Goal: Answer question/provide support

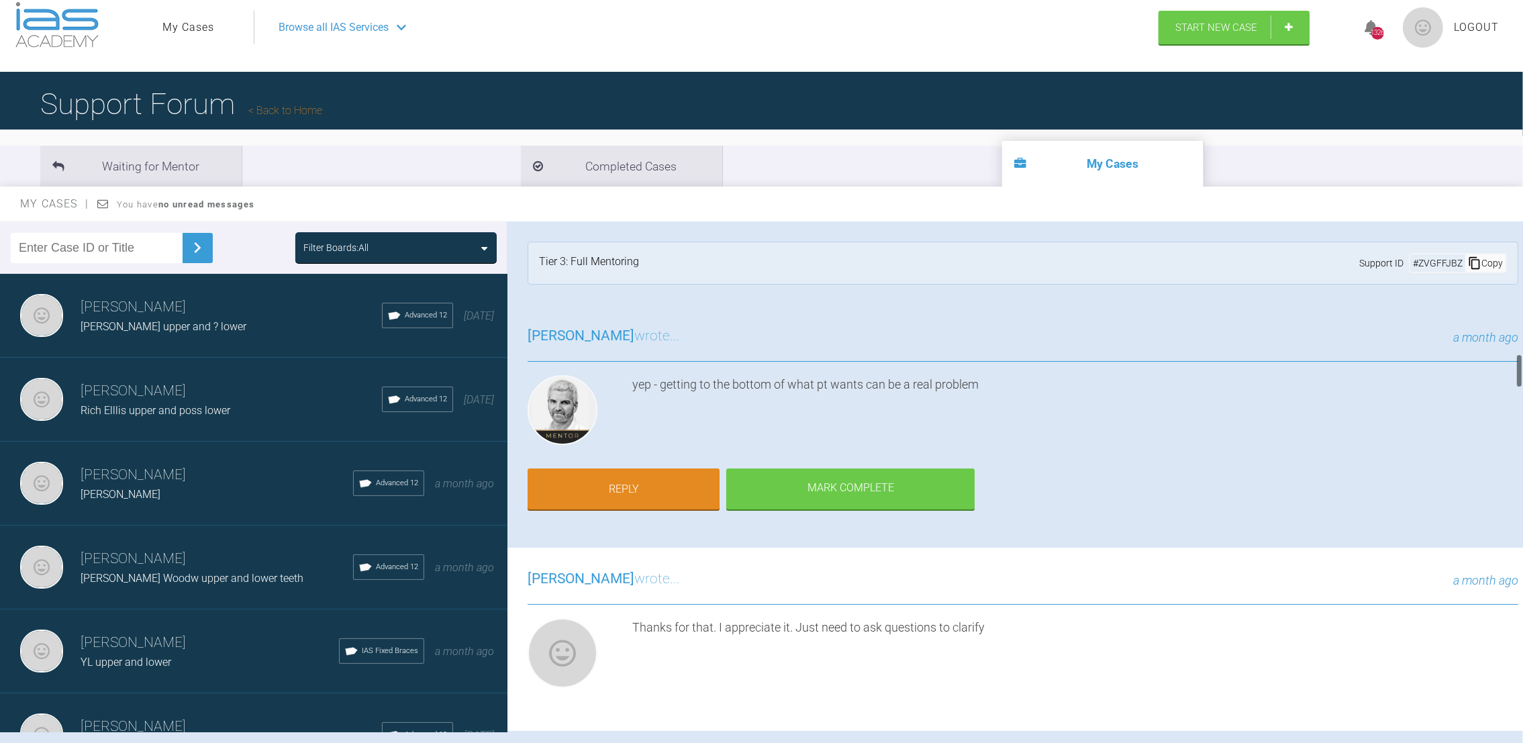
scroll to position [1968, 0]
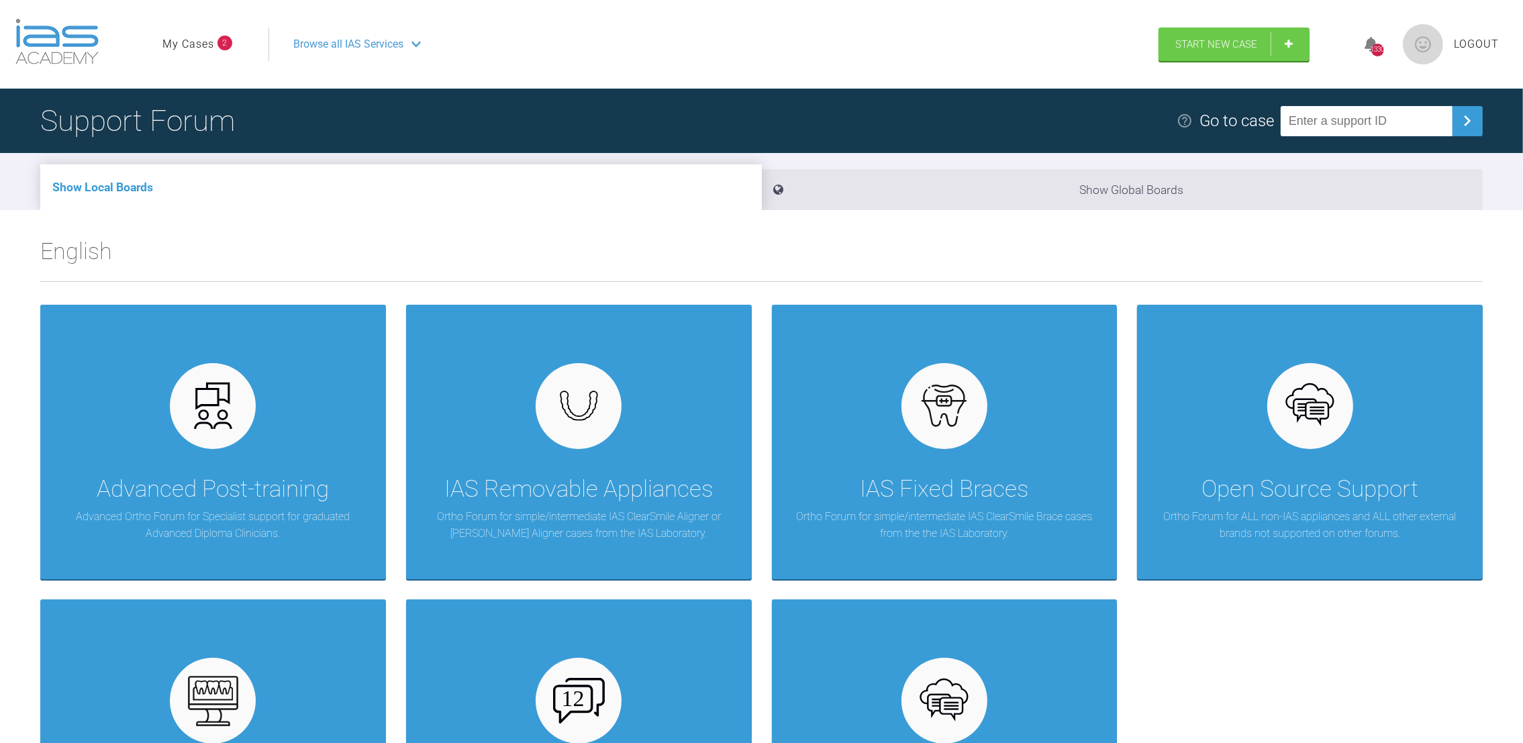
click at [173, 42] on link "My Cases" at bounding box center [188, 44] width 52 height 17
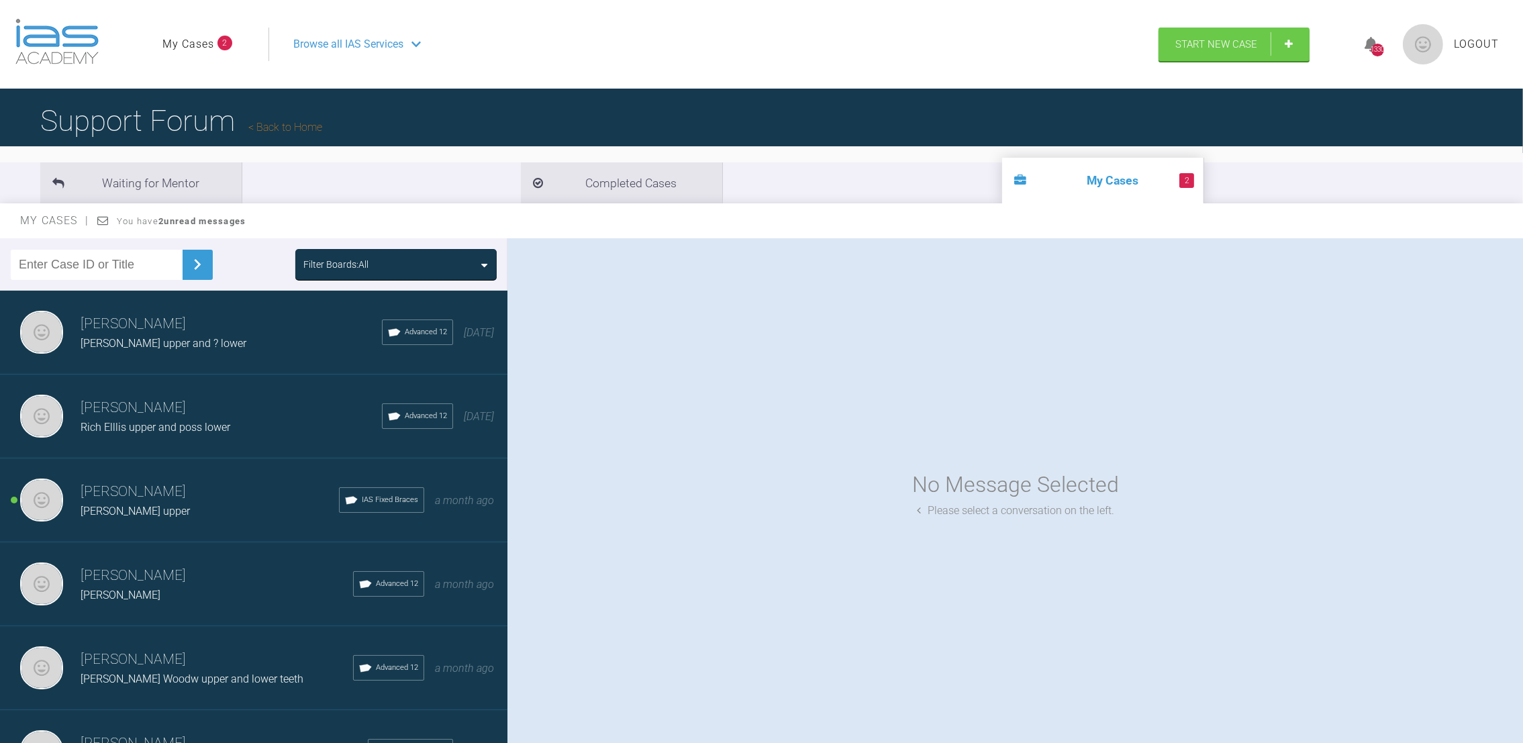
click at [830, 372] on div "No Message Selected Please select a conversation on the left." at bounding box center [1016, 493] width 1016 height 511
click at [216, 481] on h3 "Neil Fearns" at bounding box center [210, 492] width 258 height 23
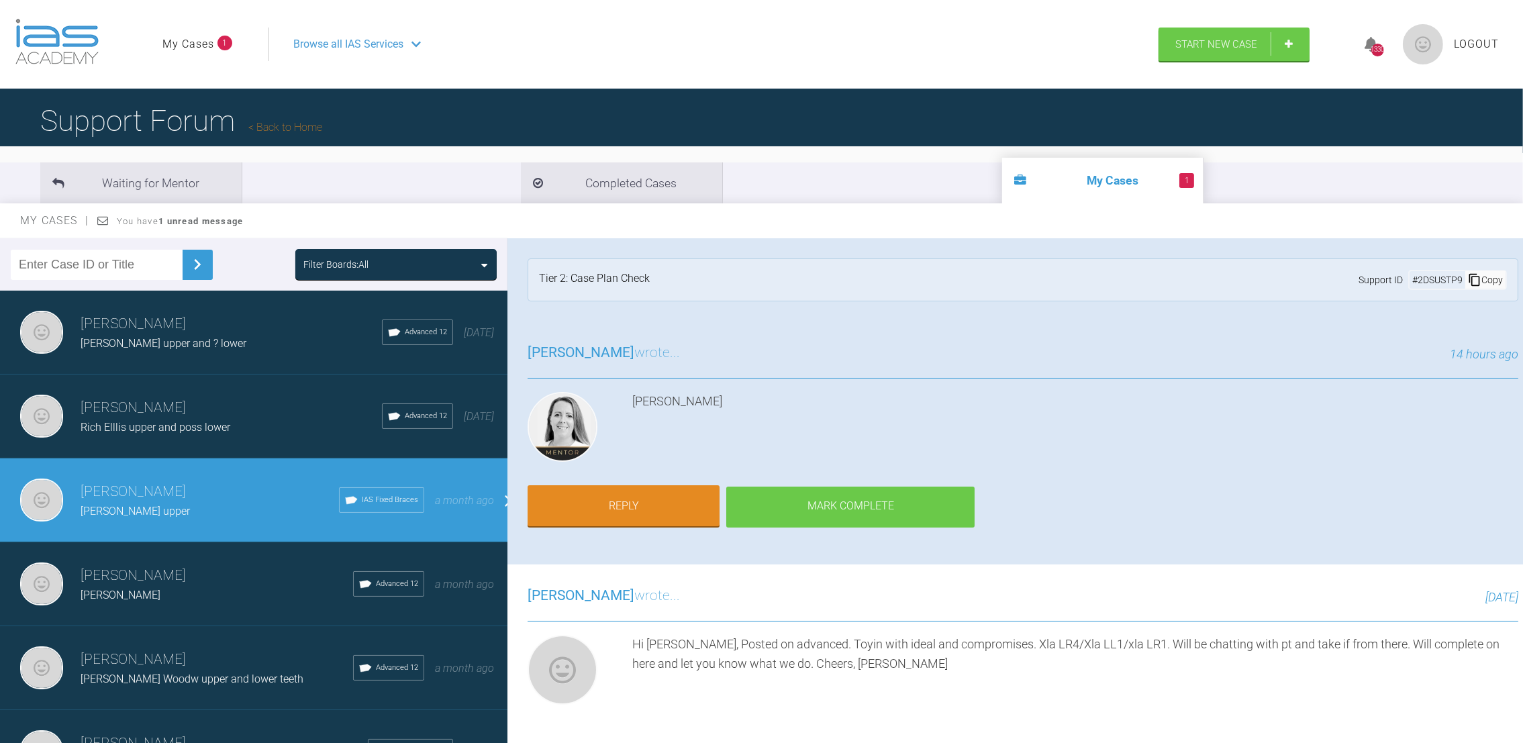
click at [853, 506] on div "Mark Complete" at bounding box center [850, 508] width 248 height 42
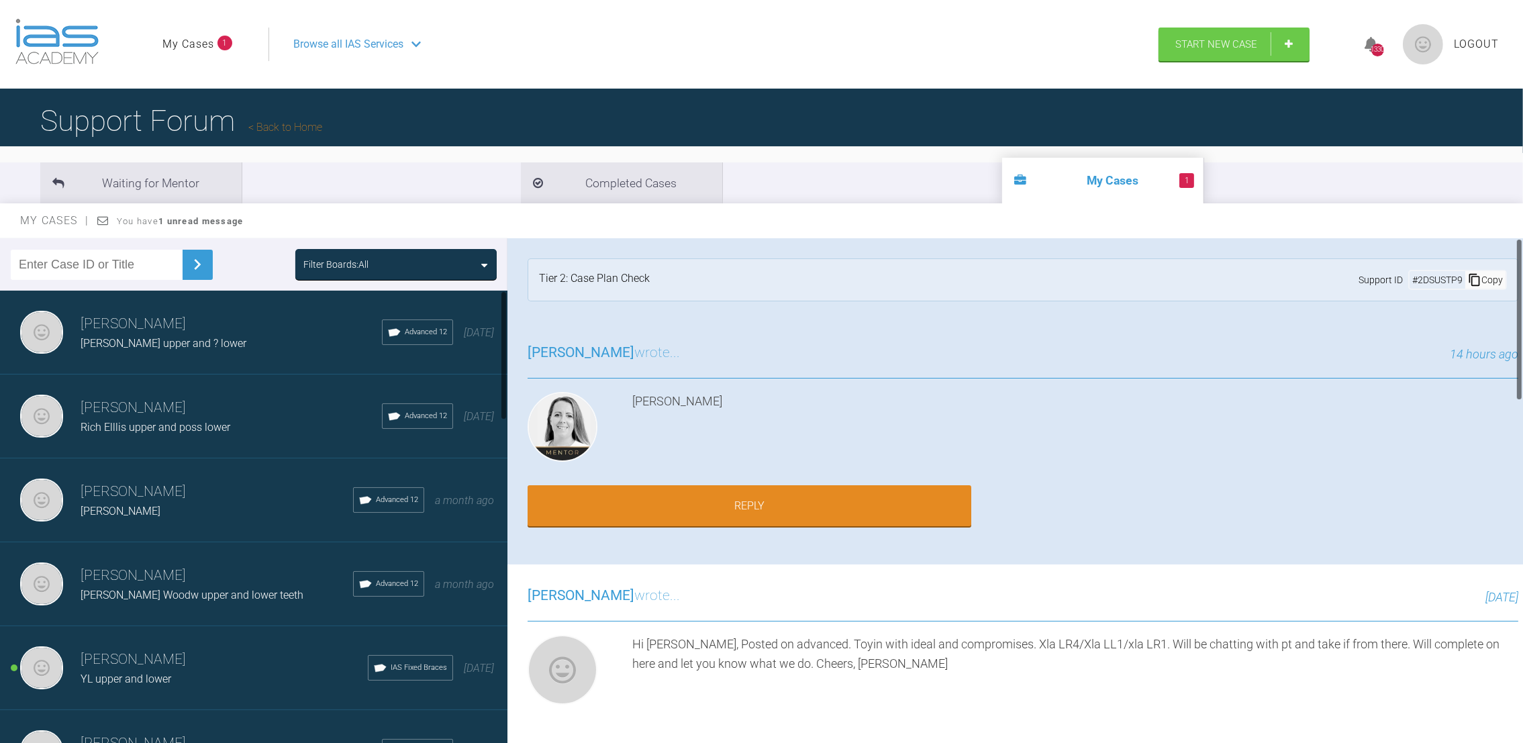
click at [162, 649] on h3 "Neil Fearns" at bounding box center [224, 660] width 287 height 23
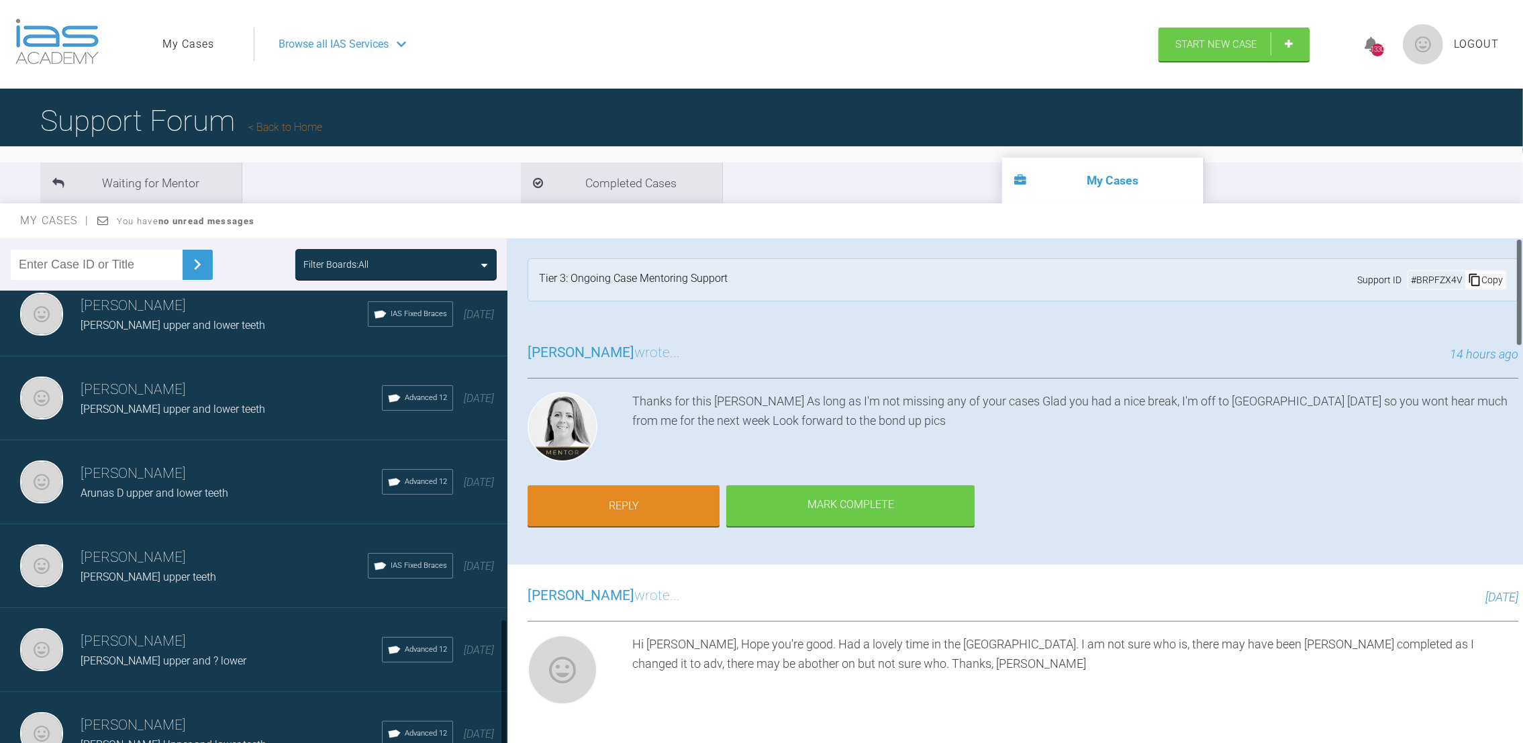
scroll to position [1158, 0]
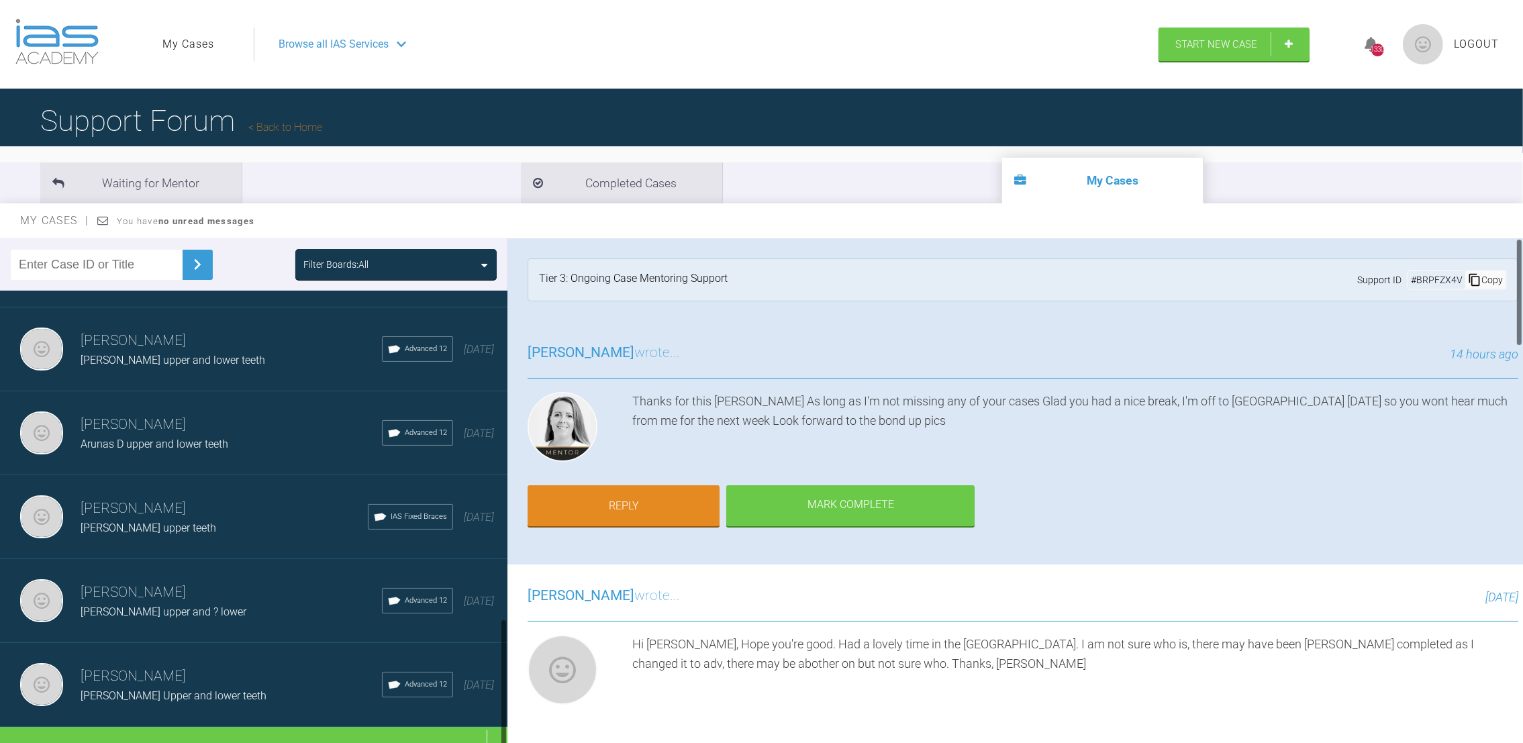
drag, startPoint x: 501, startPoint y: 342, endPoint x: 511, endPoint y: 712, distance: 370.1
click at [511, 712] on div "Filter Boards: All Neil Fearns Olivia Mazz upper and ? lower Advanced 12 20 day…" at bounding box center [761, 503] width 1523 height 530
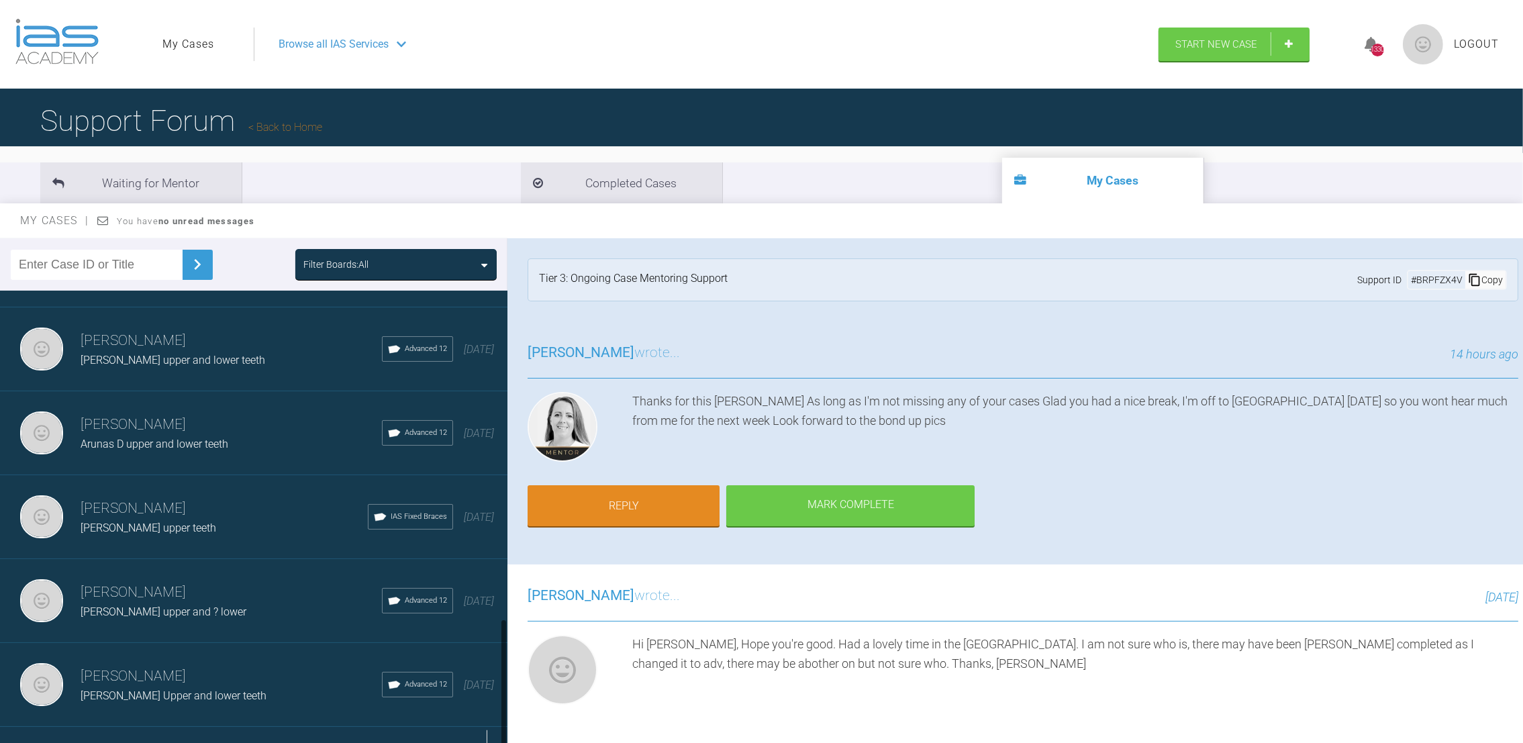
click at [242, 727] on div "Load more" at bounding box center [261, 748] width 523 height 42
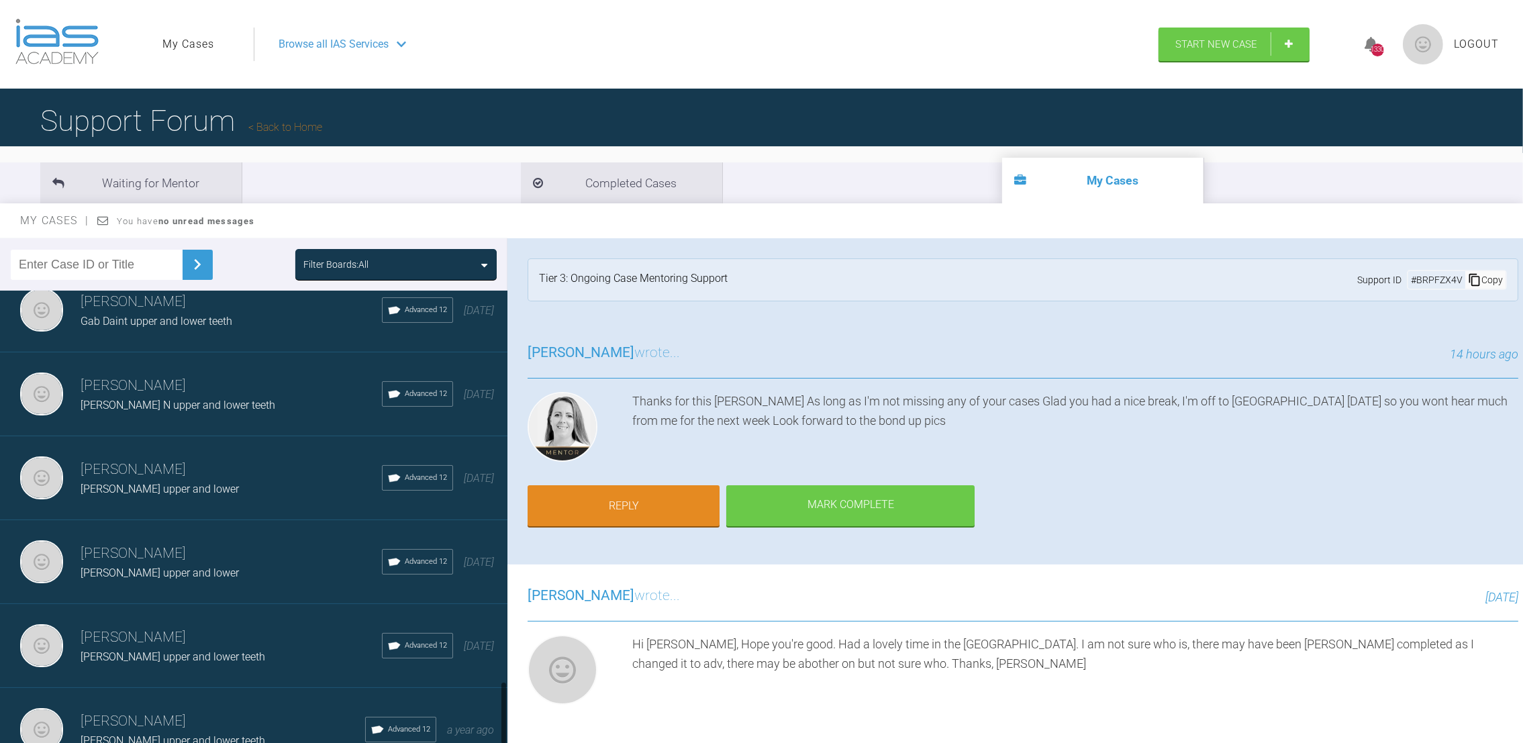
scroll to position [2818, 0]
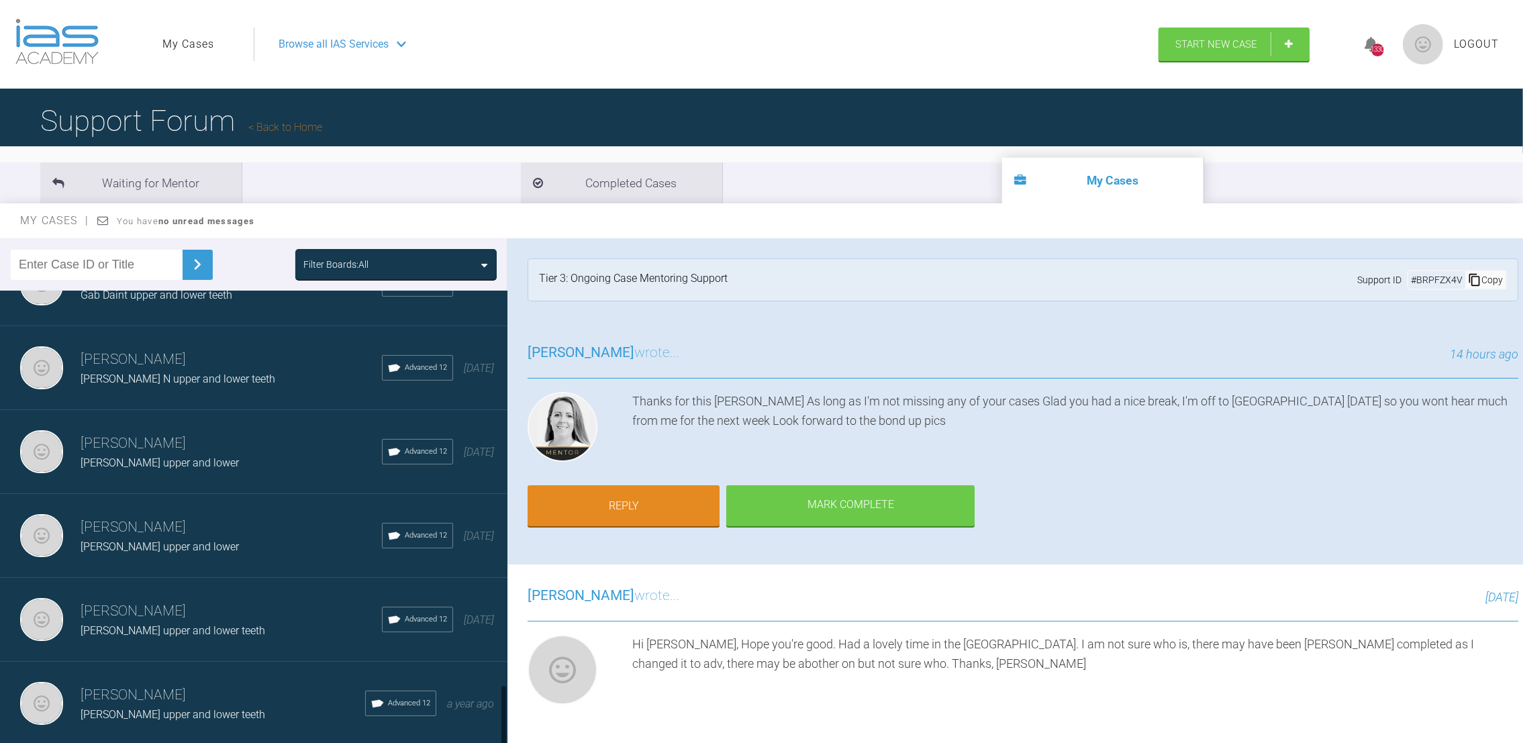
drag, startPoint x: 504, startPoint y: 481, endPoint x: 528, endPoint y: 737, distance: 257.6
click at [528, 737] on div "Filter Boards: All Neil Fearns Olivia Mazz upper and ? lower Advanced 12 20 day…" at bounding box center [761, 503] width 1523 height 530
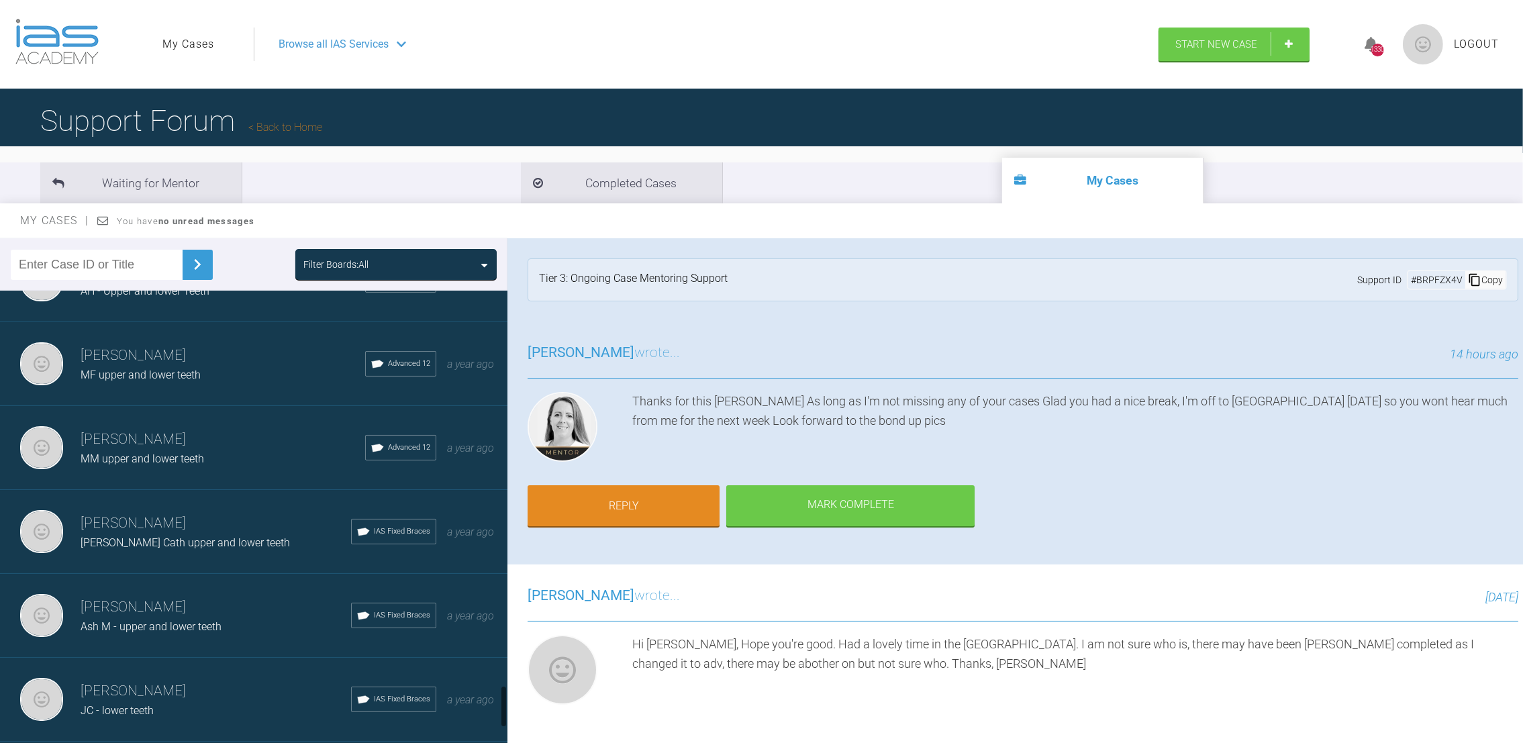
scroll to position [4300, 0]
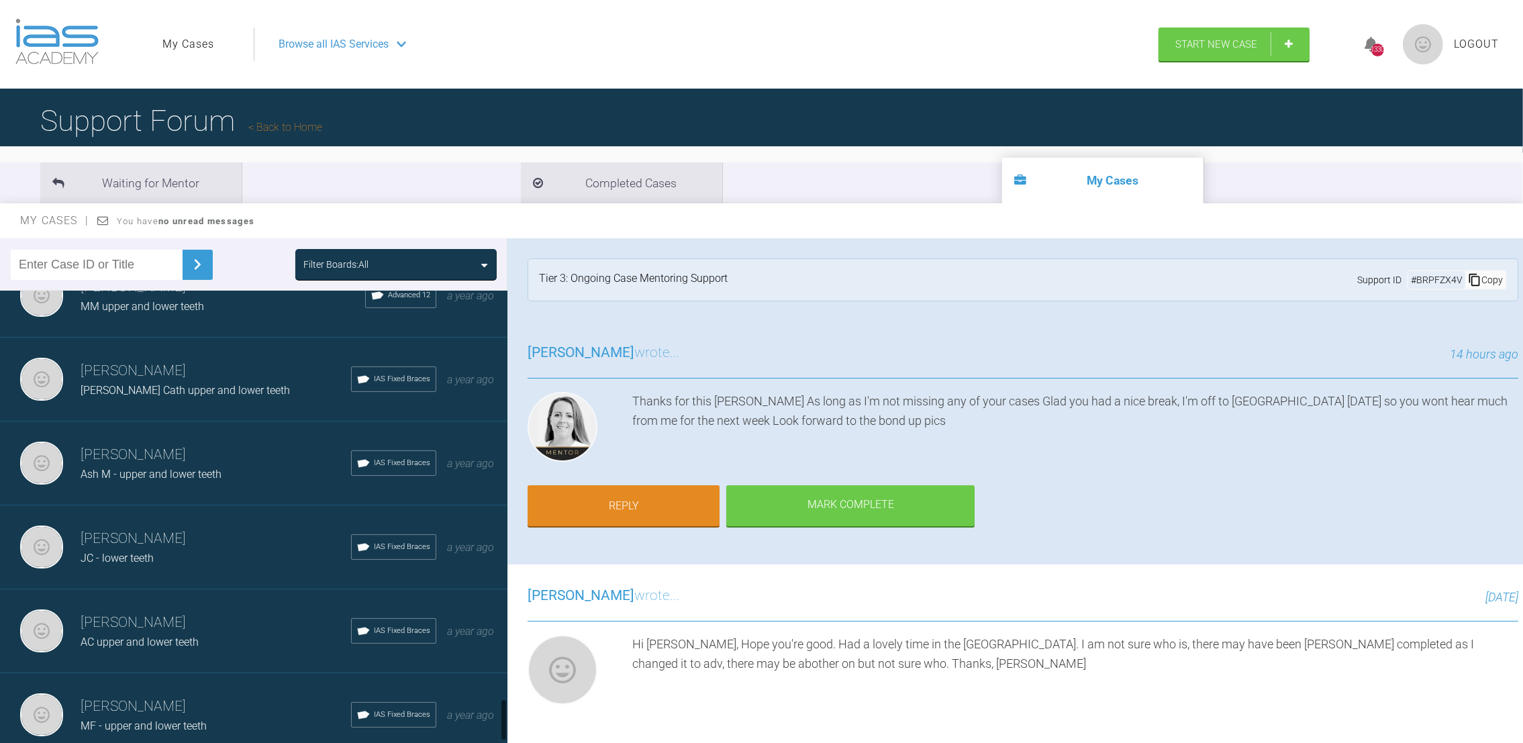
drag, startPoint x: 504, startPoint y: 568, endPoint x: 539, endPoint y: 713, distance: 149.2
click at [539, 713] on div "Filter Boards: All Neil Fearns Olivia Mazz upper and ? lower Advanced 12 20 day…" at bounding box center [761, 503] width 1523 height 530
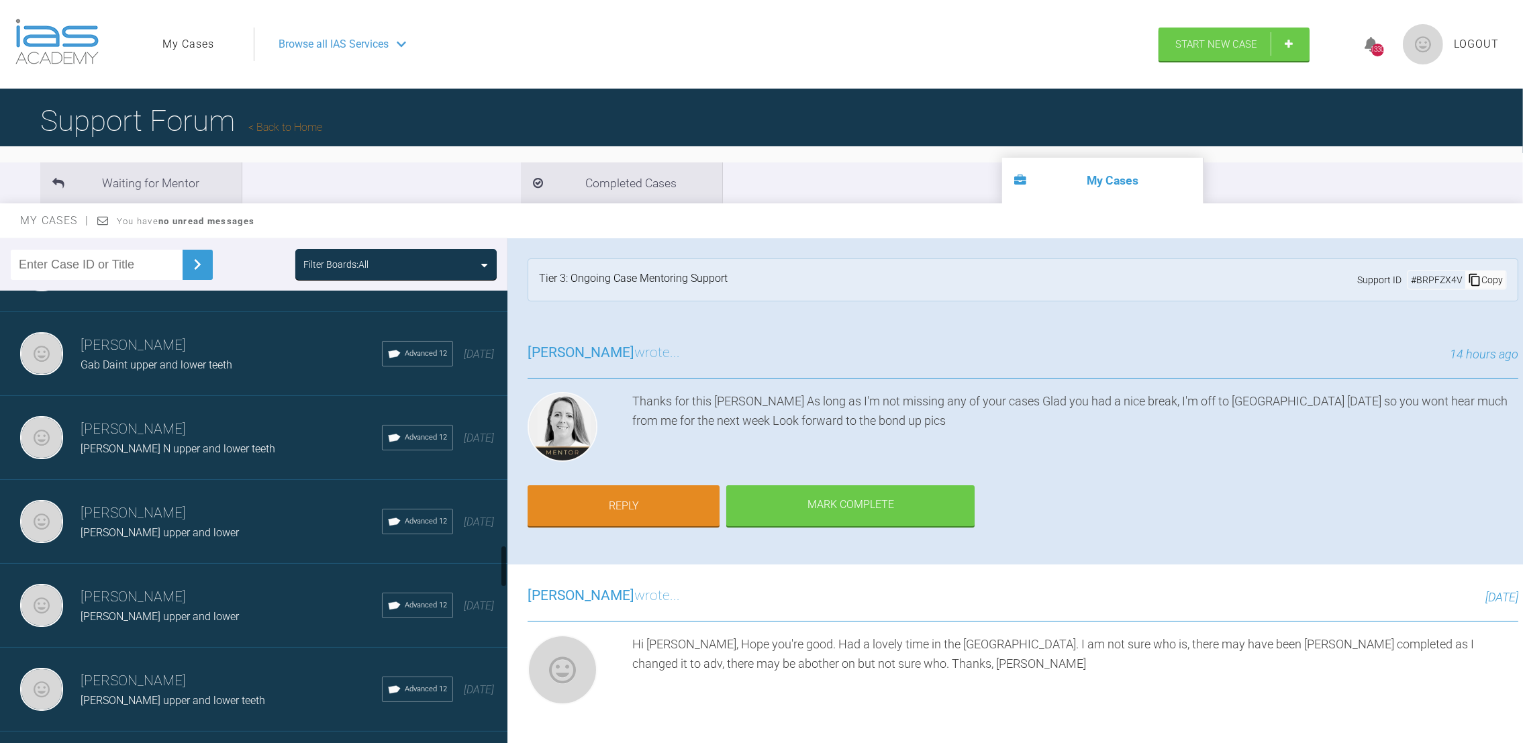
scroll to position [2712, 0]
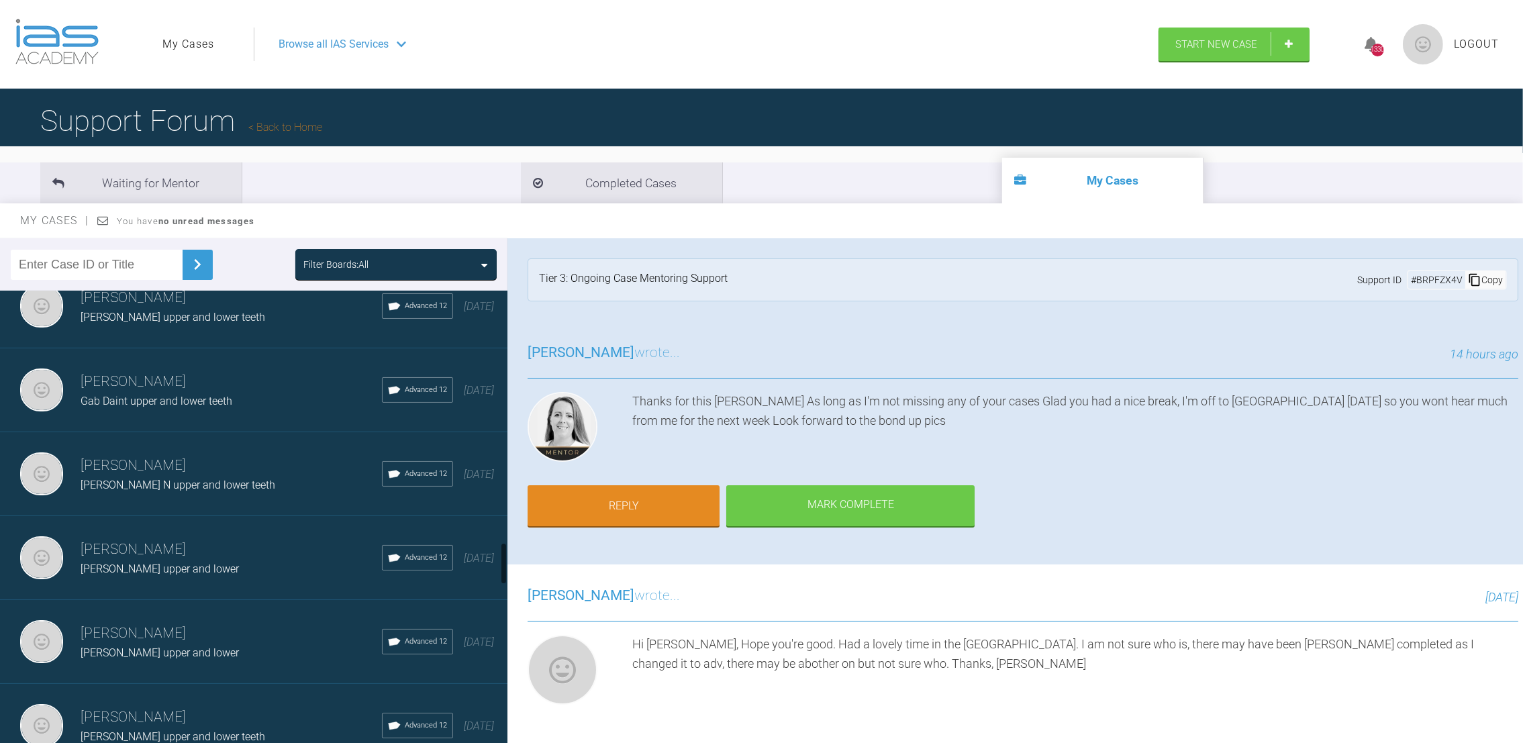
drag, startPoint x: 506, startPoint y: 706, endPoint x: 499, endPoint y: 549, distance: 157.2
click at [499, 549] on div "Neil Fearns Olivia Mazz upper and ? lower Advanced 12 20 days ago Neil Fearns R…" at bounding box center [254, 520] width 508 height 459
click at [115, 395] on span "Gab Daint upper and lower teeth" at bounding box center [157, 401] width 152 height 13
